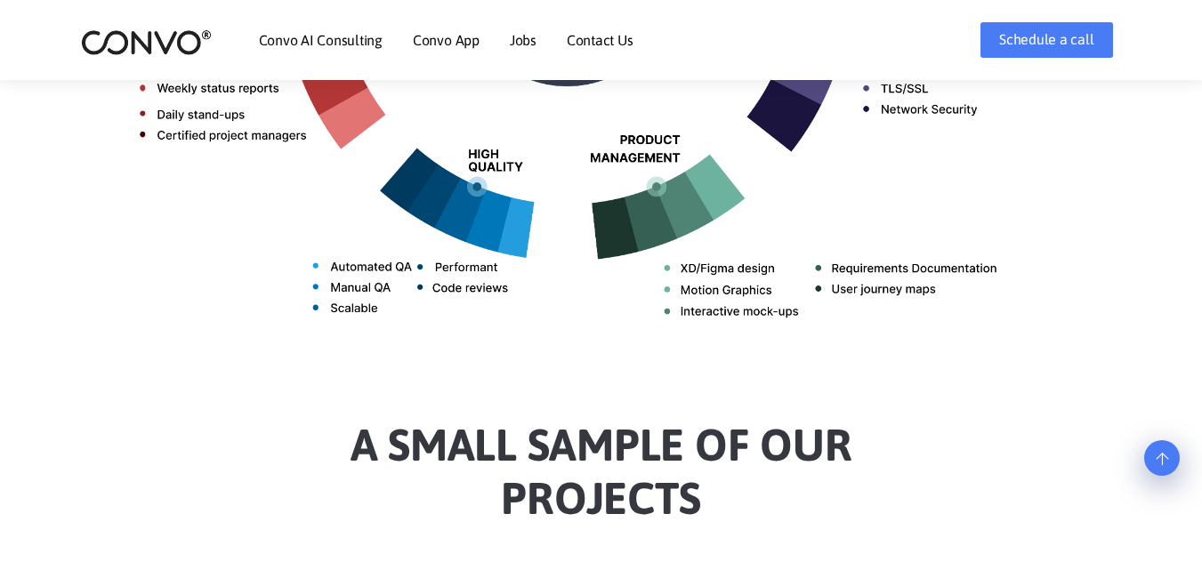
scroll to position [979, 0]
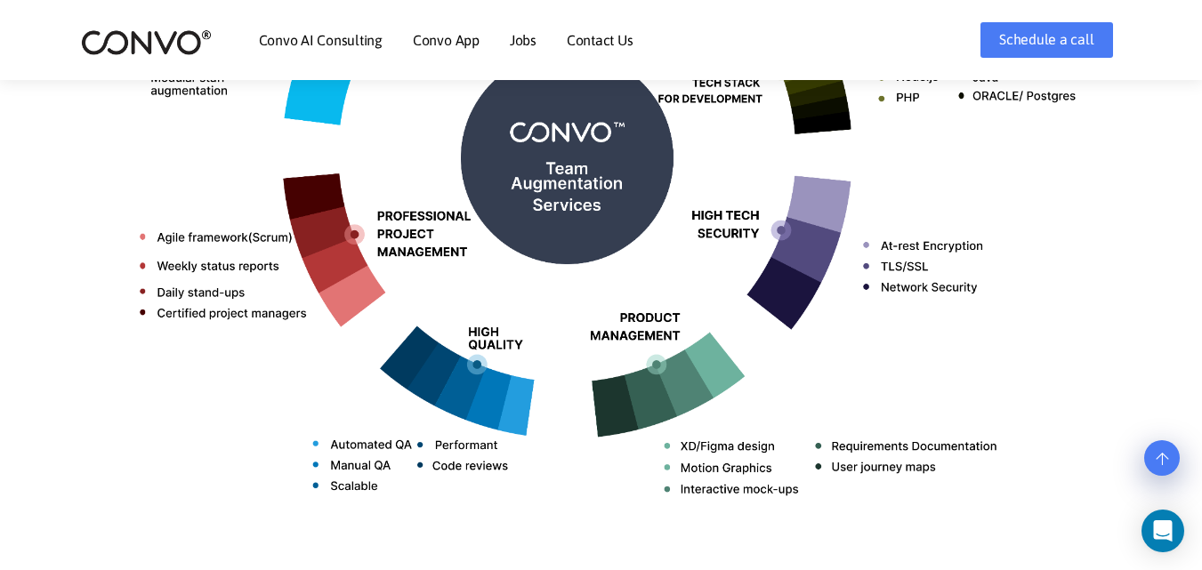
click at [521, 45] on link "Jobs" at bounding box center [523, 40] width 27 height 14
